Goal: Contribute content

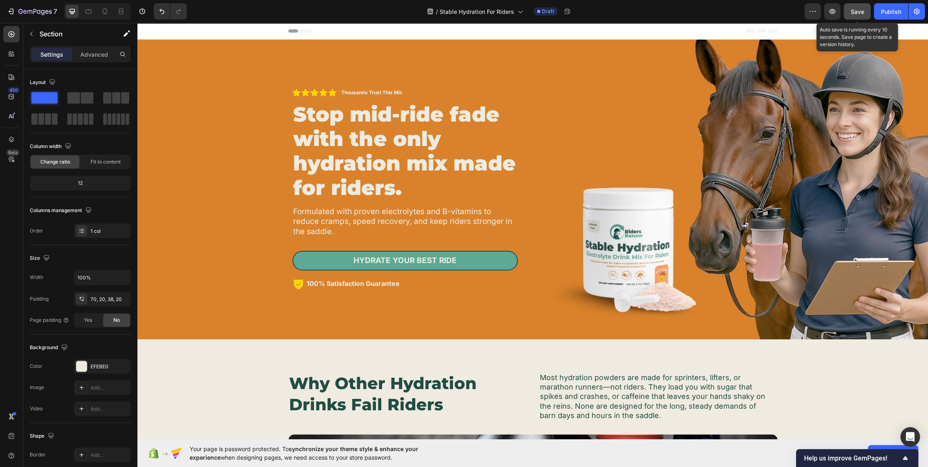
click at [865, 11] on button "Save" at bounding box center [857, 11] width 27 height 16
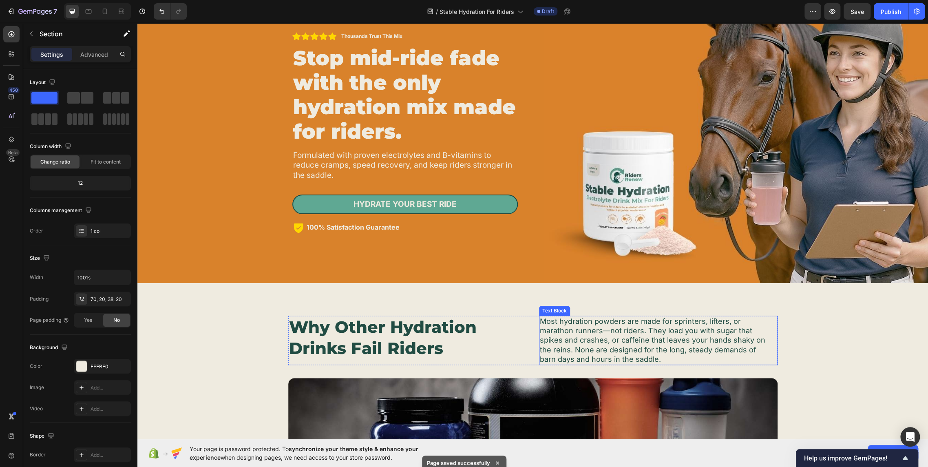
scroll to position [45, 0]
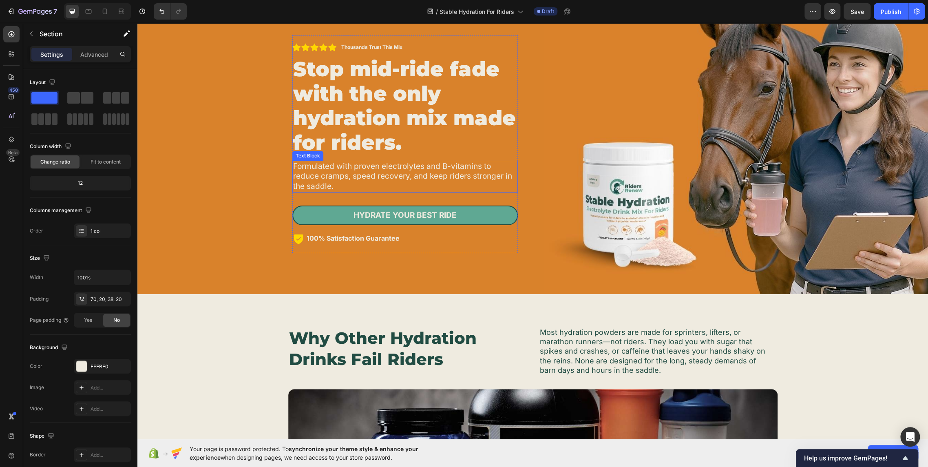
click at [381, 168] on p "Formulated with proven electrolytes and B-vitamins to reduce cramps, speed reco…" at bounding box center [405, 177] width 224 height 30
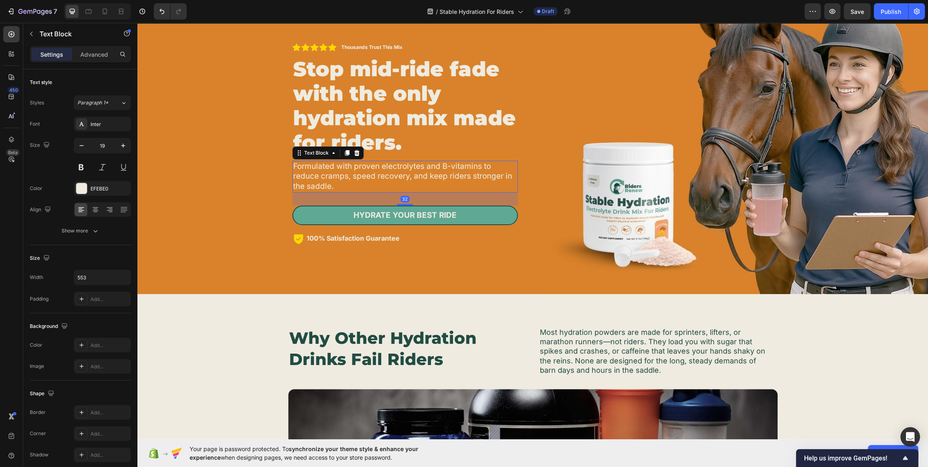
click at [381, 168] on p "Formulated with proven electrolytes and B-vitamins to reduce cramps, speed reco…" at bounding box center [405, 177] width 224 height 30
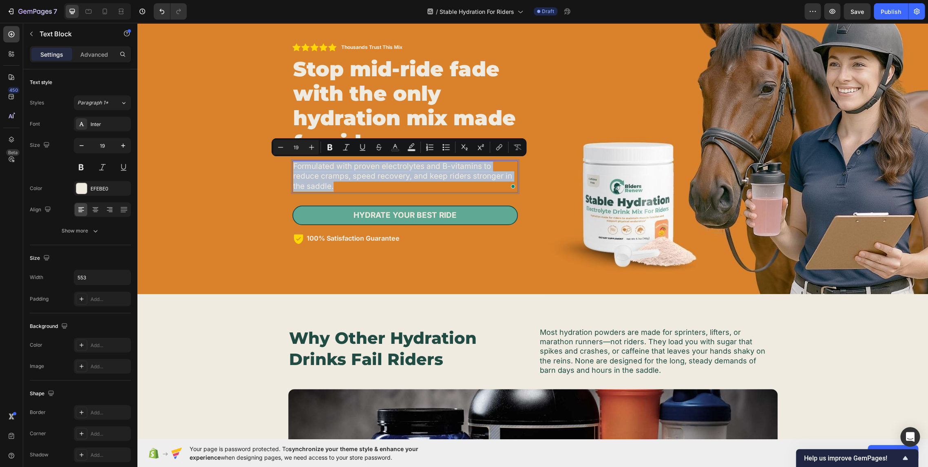
copy p "Formulated with proven electrolytes and B-vitamins to reduce cramps, speed reco…"
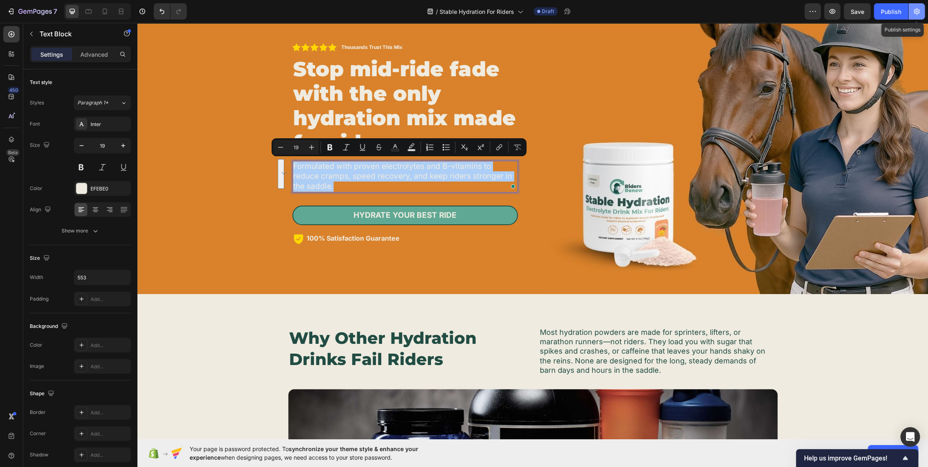
click at [918, 11] on icon "button" at bounding box center [917, 12] width 6 height 6
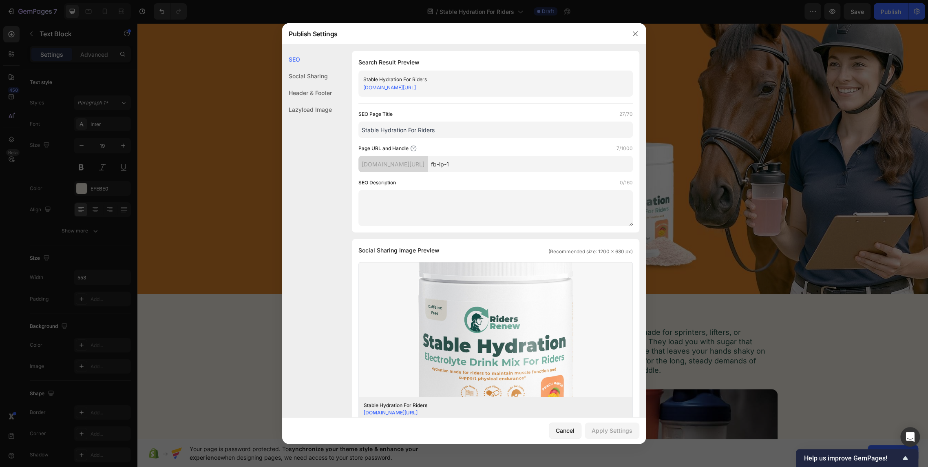
click at [474, 205] on textarea at bounding box center [496, 208] width 275 height 36
paste textarea "Formulated with proven electrolytes and B-vitamins to reduce cramps, speed reco…"
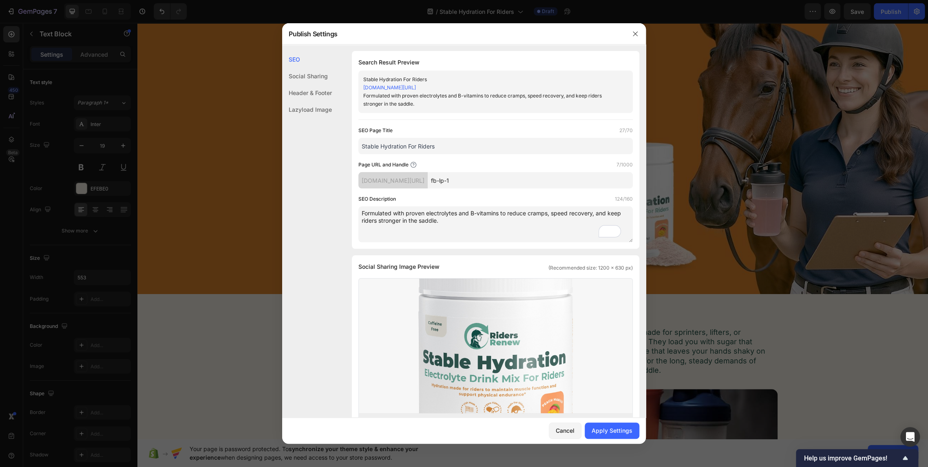
drag, startPoint x: 510, startPoint y: 215, endPoint x: 525, endPoint y: 215, distance: 15.1
click at [525, 215] on textarea "Formulated with proven electrolytes and B-vitamins to reduce cramps, speed reco…" at bounding box center [496, 224] width 275 height 36
drag, startPoint x: 529, startPoint y: 215, endPoint x: 509, endPoint y: 214, distance: 19.6
click at [509, 214] on textarea "Formulated with proven electrolytes and B-vitamins to reduce cramps, speed reco…" at bounding box center [496, 224] width 275 height 36
drag, startPoint x: 575, startPoint y: 214, endPoint x: 559, endPoint y: 215, distance: 15.9
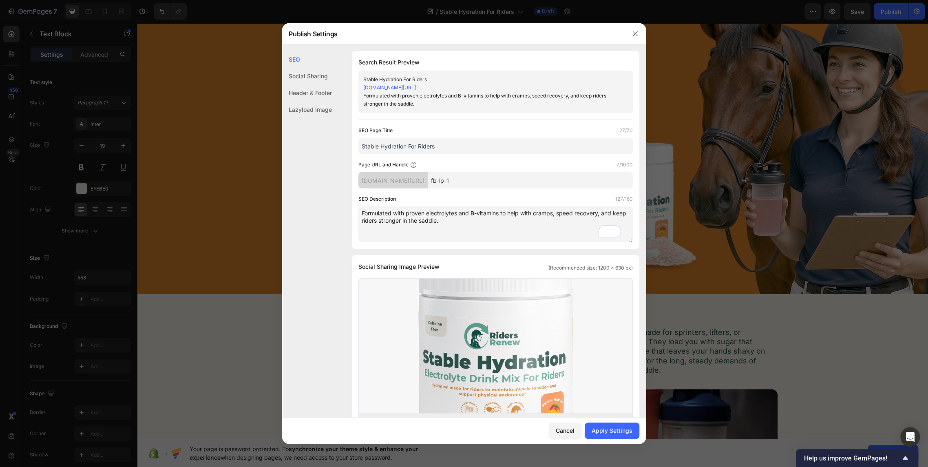
click at [559, 215] on textarea "Formulated with proven electrolytes and B-vitamins to help with cramps, speed r…" at bounding box center [496, 224] width 275 height 36
click at [508, 241] on textarea "Formulated with proven electrolytes and B-vitamins to help with cramps, bolster…" at bounding box center [496, 224] width 275 height 36
type textarea "Formulated with proven electrolytes and B-vitamins to help with cramps, bolster…"
click at [504, 247] on div "Search Result Preview Stable Hydration For Riders [DOMAIN_NAME][URL] Formulated…" at bounding box center [496, 150] width 288 height 198
click at [611, 436] on button "Apply Settings" at bounding box center [612, 431] width 55 height 16
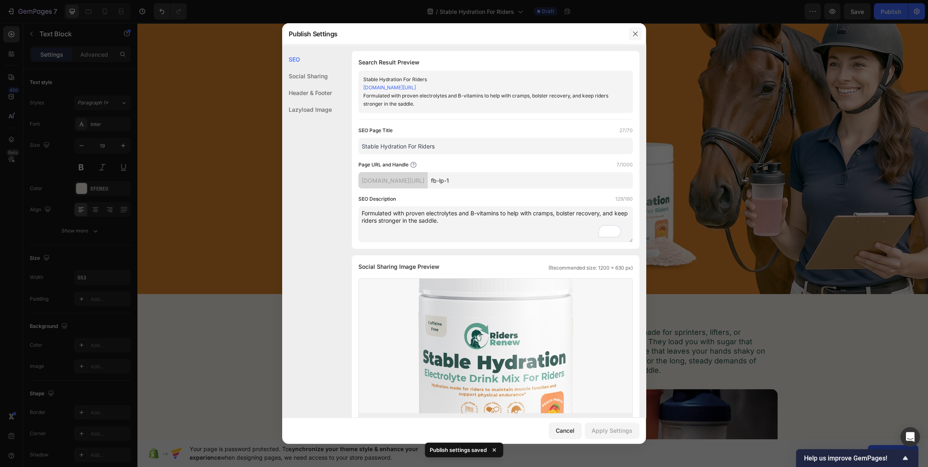
click at [636, 33] on icon "button" at bounding box center [635, 34] width 7 height 7
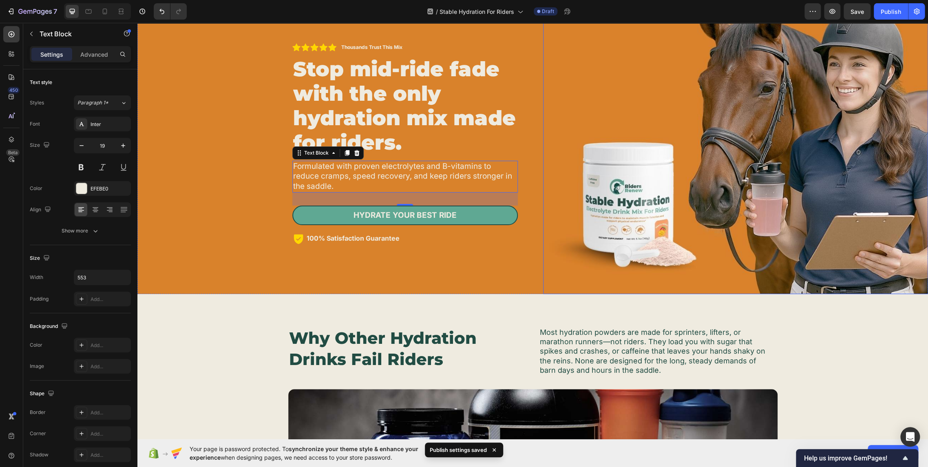
scroll to position [0, 0]
